Goal: Task Accomplishment & Management: Use online tool/utility

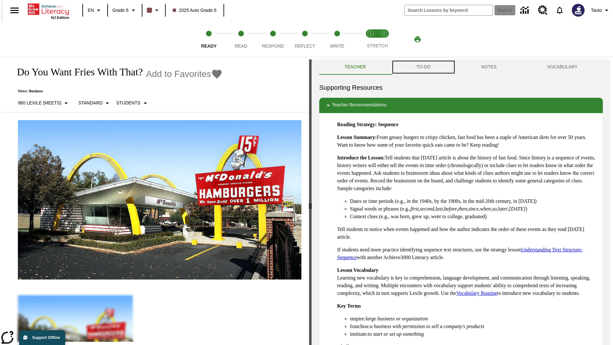
click at [423, 67] on button "TO-DO" at bounding box center [423, 66] width 65 height 15
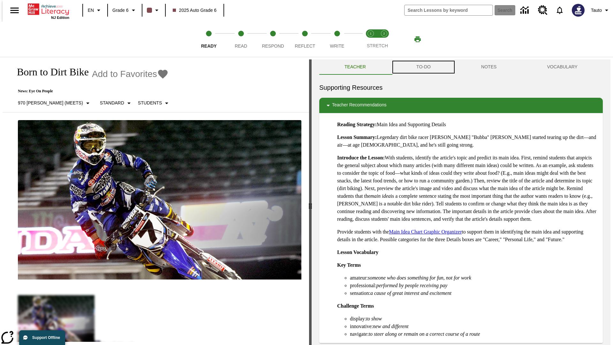
click at [423, 67] on button "TO-DO" at bounding box center [423, 66] width 65 height 15
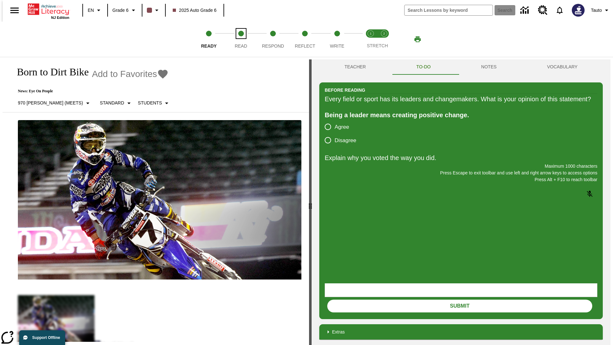
click at [241, 39] on span "Read" at bounding box center [240, 43] width 12 height 11
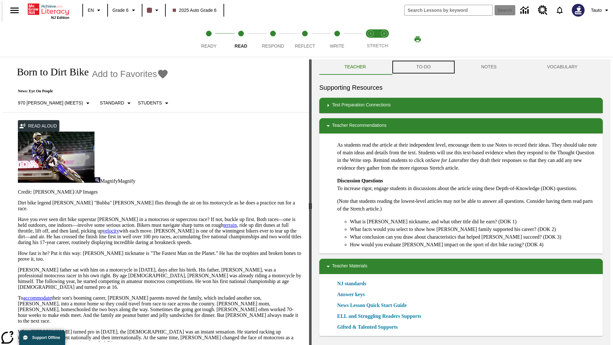
scroll to position [0, 0]
click at [423, 67] on button "TO-DO" at bounding box center [423, 66] width 65 height 15
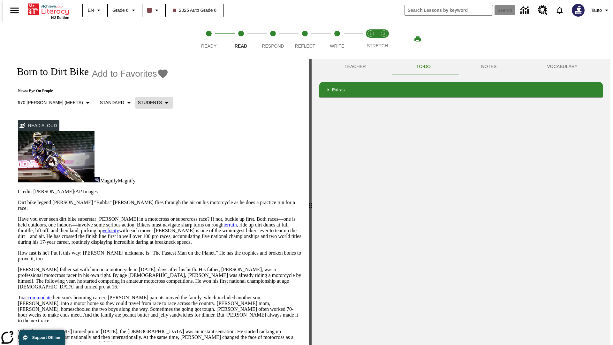
click at [138, 102] on p "Students" at bounding box center [150, 102] width 24 height 7
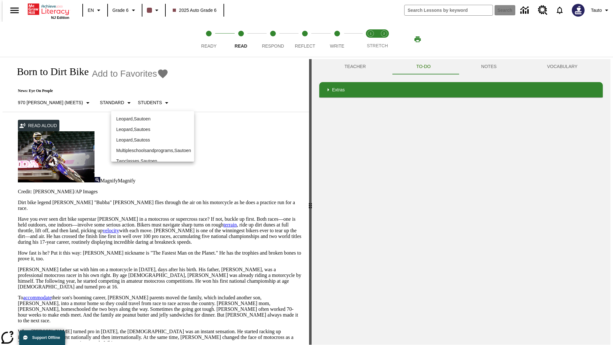
click at [153, 119] on p "Leopard , Sautoen" at bounding box center [152, 118] width 73 height 7
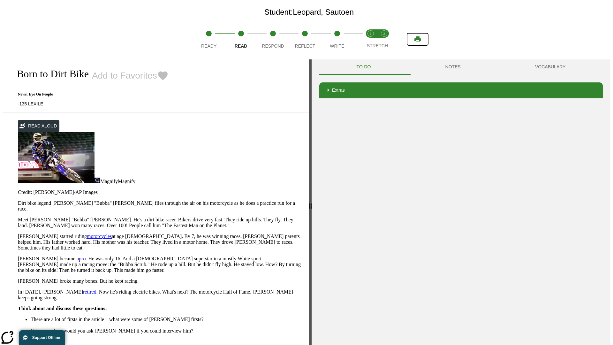
click at [417, 39] on icon "Print" at bounding box center [417, 39] width 6 height 6
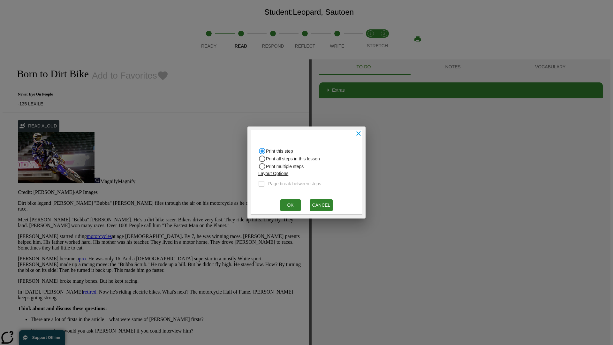
click at [262, 155] on input "Print all steps in this lesson" at bounding box center [262, 151] width 8 height 8
radio input "true"
radio input "false"
checkbox input "true"
click at [290, 205] on button "Ok" at bounding box center [290, 205] width 20 height 12
